Goal: Information Seeking & Learning: Learn about a topic

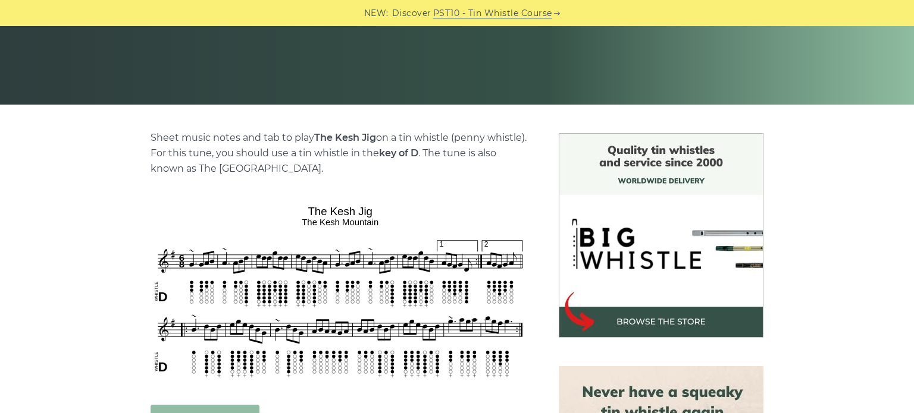
scroll to position [209, 0]
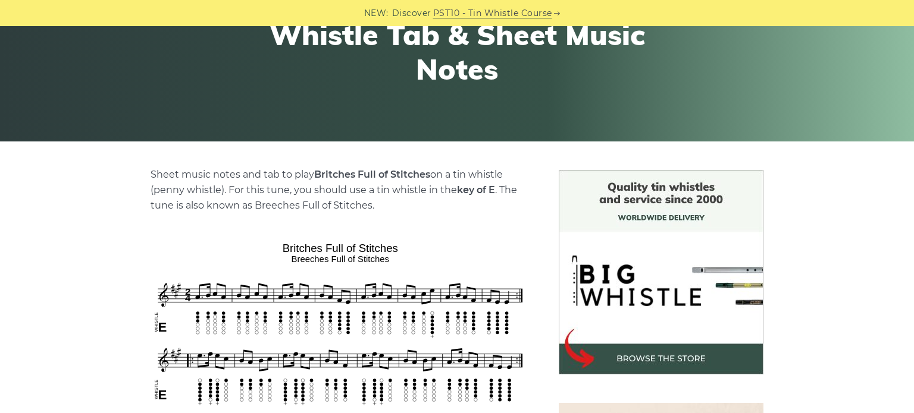
scroll to position [164, 0]
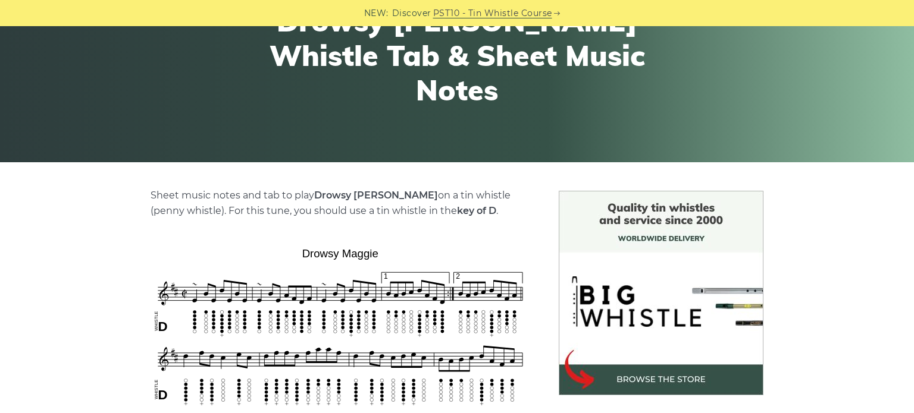
scroll to position [151, 0]
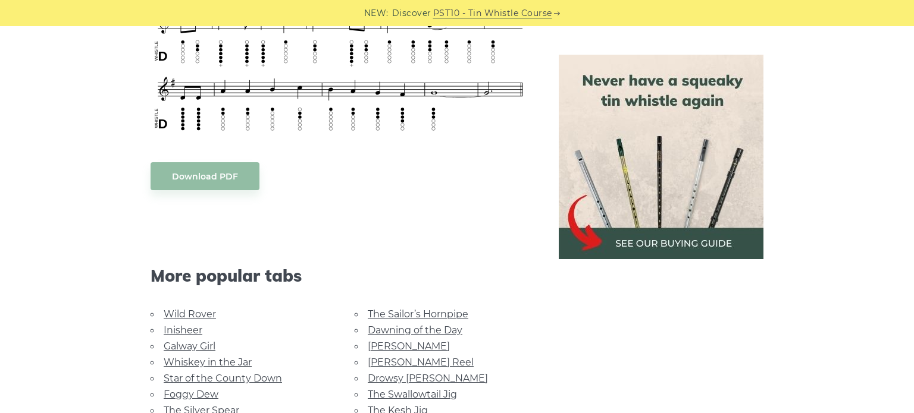
scroll to position [785, 0]
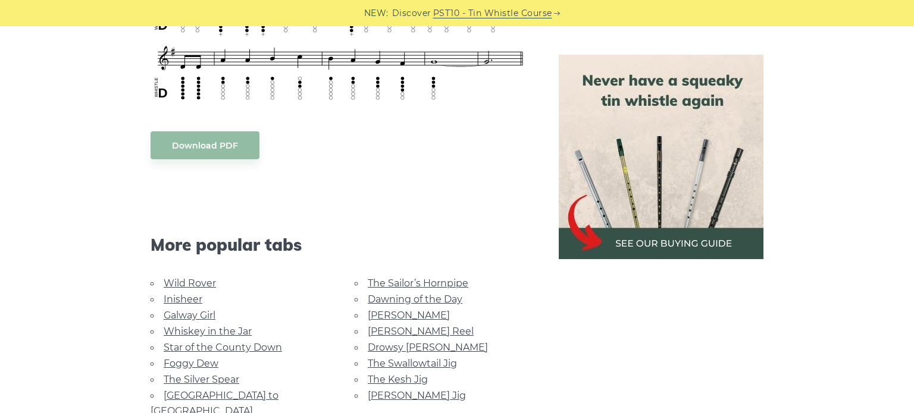
click at [197, 330] on link "Whiskey in the Jar" at bounding box center [208, 331] width 88 height 11
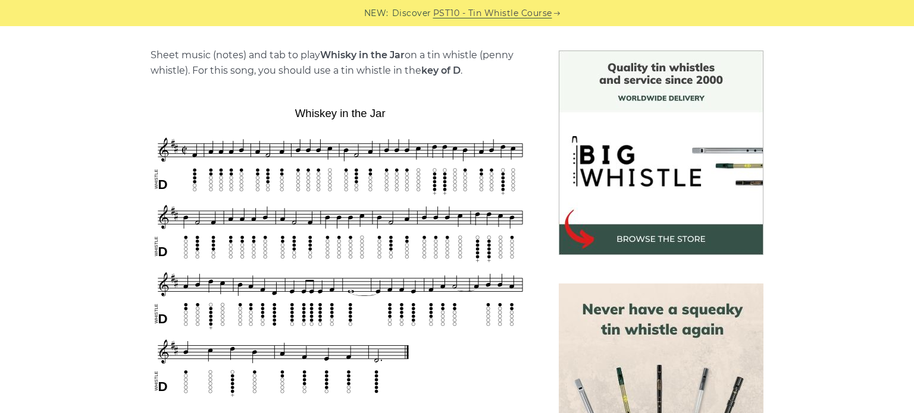
scroll to position [292, 0]
